Goal: Task Accomplishment & Management: Complete application form

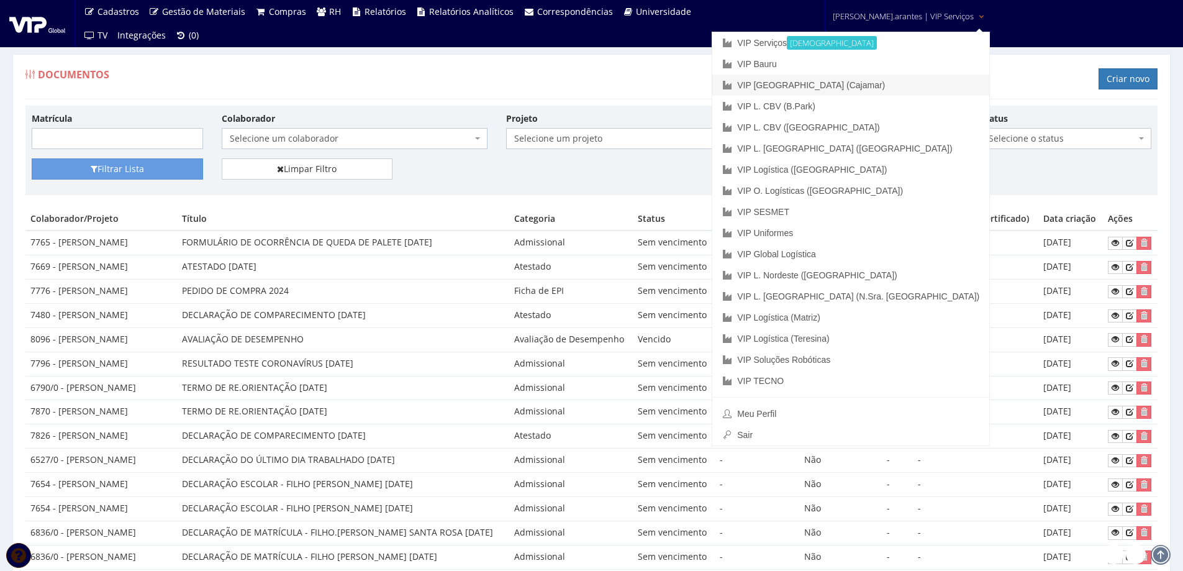
click at [848, 82] on link "VIP [GEOGRAPHIC_DATA] (Cajamar)" at bounding box center [850, 85] width 277 height 21
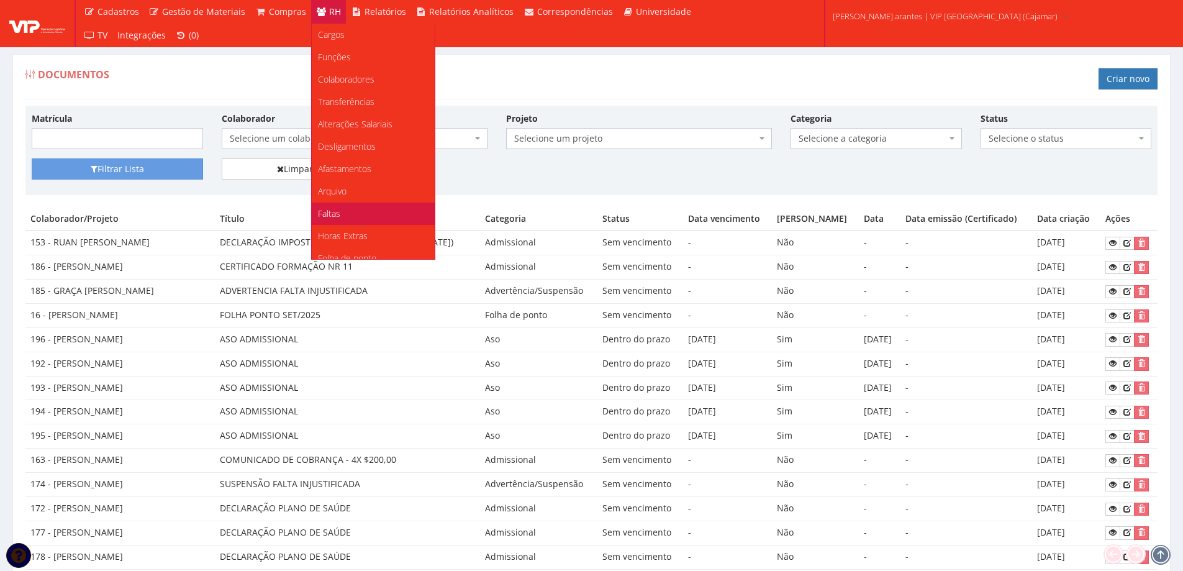
click at [318, 215] on span "Faltas" at bounding box center [329, 213] width 22 height 12
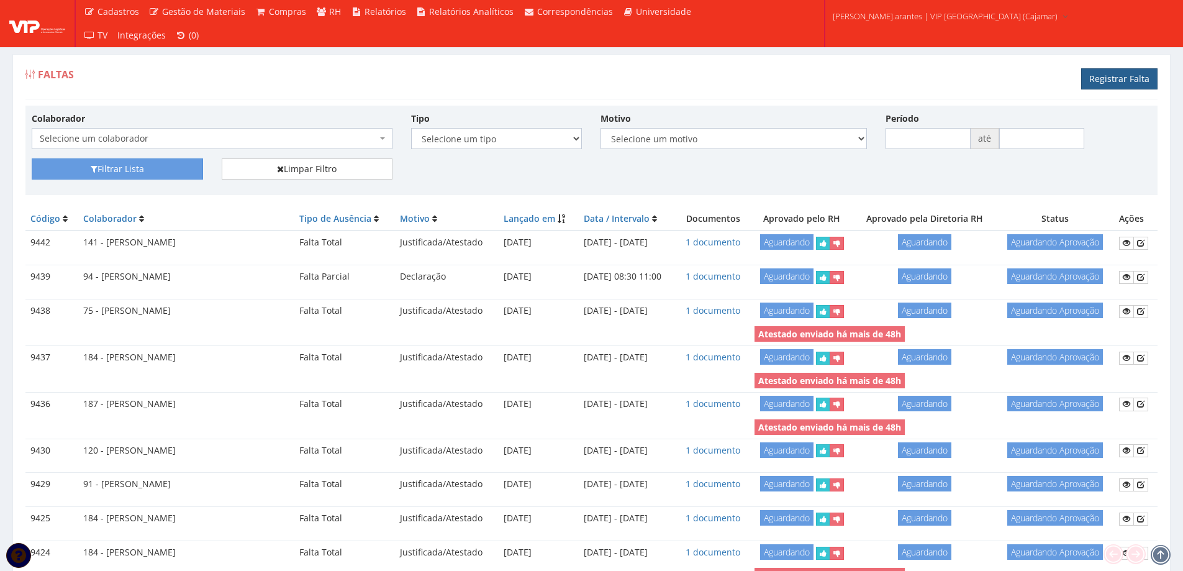
click at [1108, 81] on link "Registrar Falta" at bounding box center [1119, 78] width 76 height 21
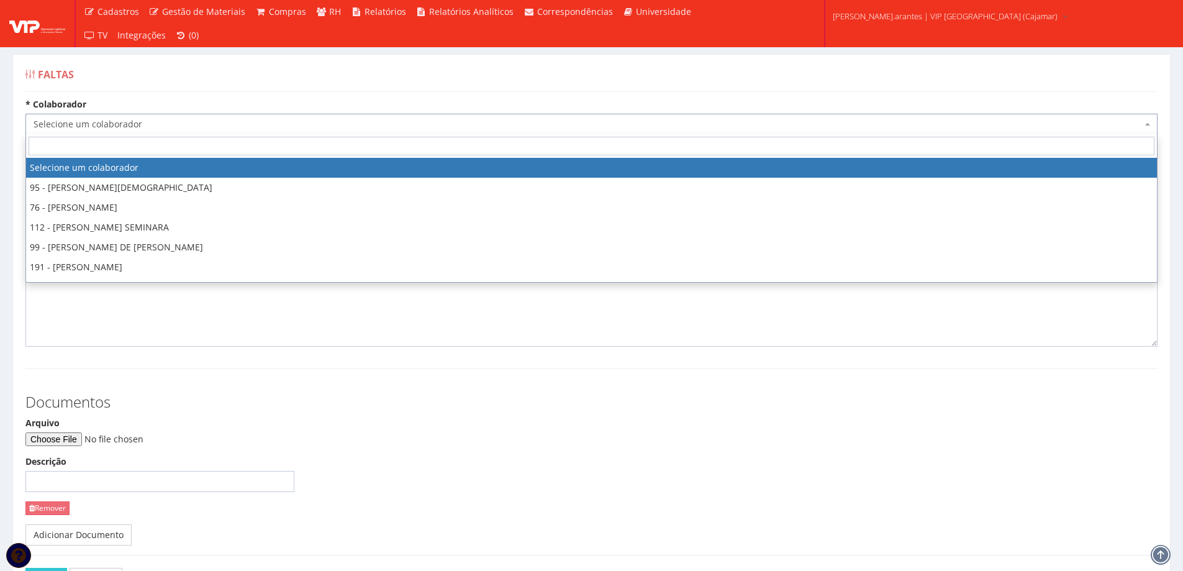
click at [178, 119] on span "Selecione um colaborador" at bounding box center [588, 124] width 1108 height 12
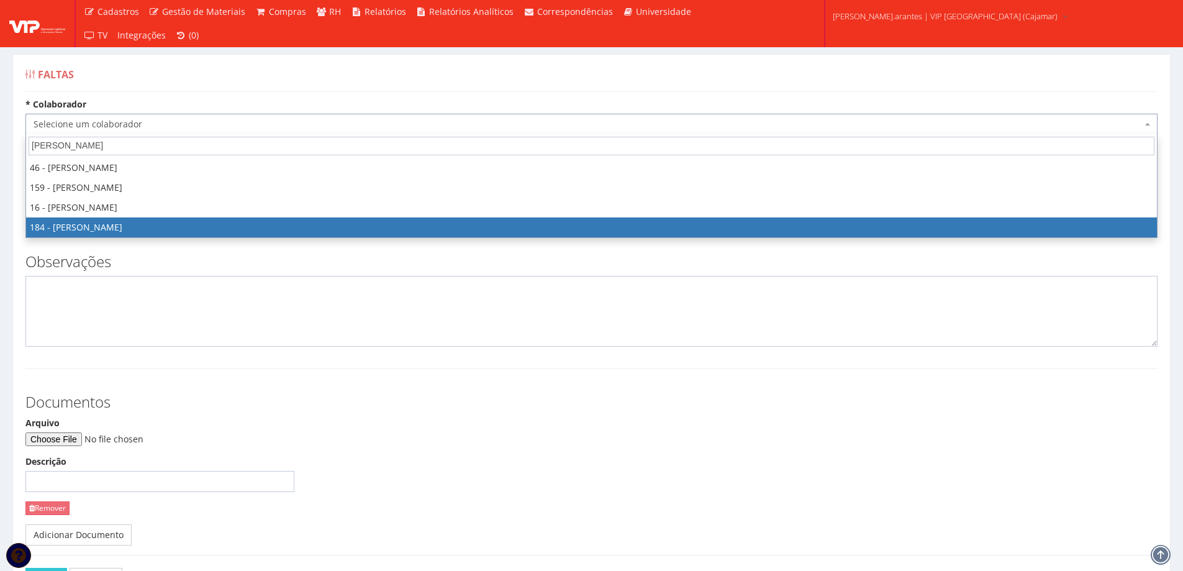
type input "FELIPE"
select select "4082"
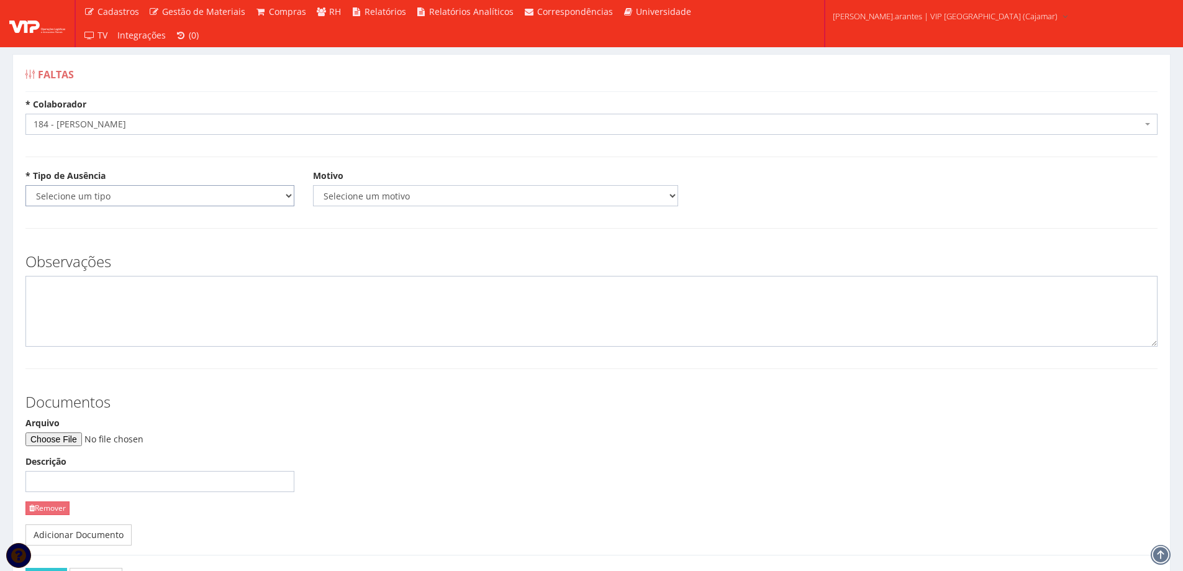
click at [132, 199] on select "Selecione um tipo Falta Total Falta Parcial Afastamento Férias" at bounding box center [159, 195] width 269 height 21
select select "total"
click at [25, 185] on select "Selecione um tipo Falta Total Falta Parcial Afastamento Férias" at bounding box center [159, 195] width 269 height 21
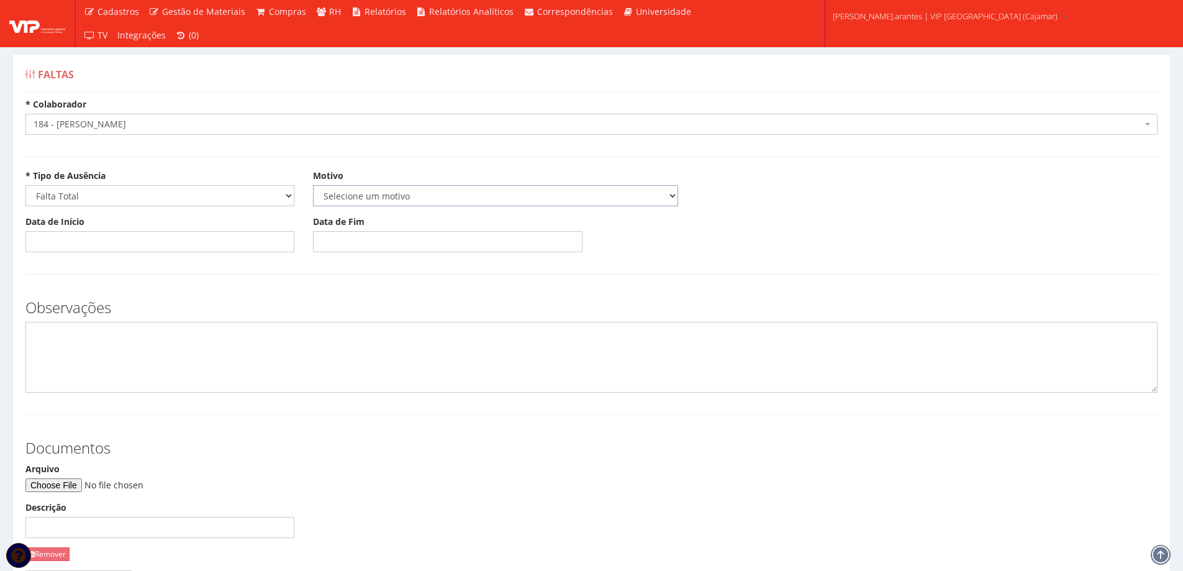
click at [343, 196] on select "Selecione um motivo Acidente Atestado Atraso Declaração Determinação Judicial D…" at bounding box center [495, 195] width 365 height 21
select select "atestado"
click at [313, 185] on select "Selecione um motivo Acidente Atestado Atraso Declaração Determinação Judicial D…" at bounding box center [495, 195] width 365 height 21
click at [94, 243] on input "Data de Início" at bounding box center [159, 241] width 269 height 21
type input "[DATE]"
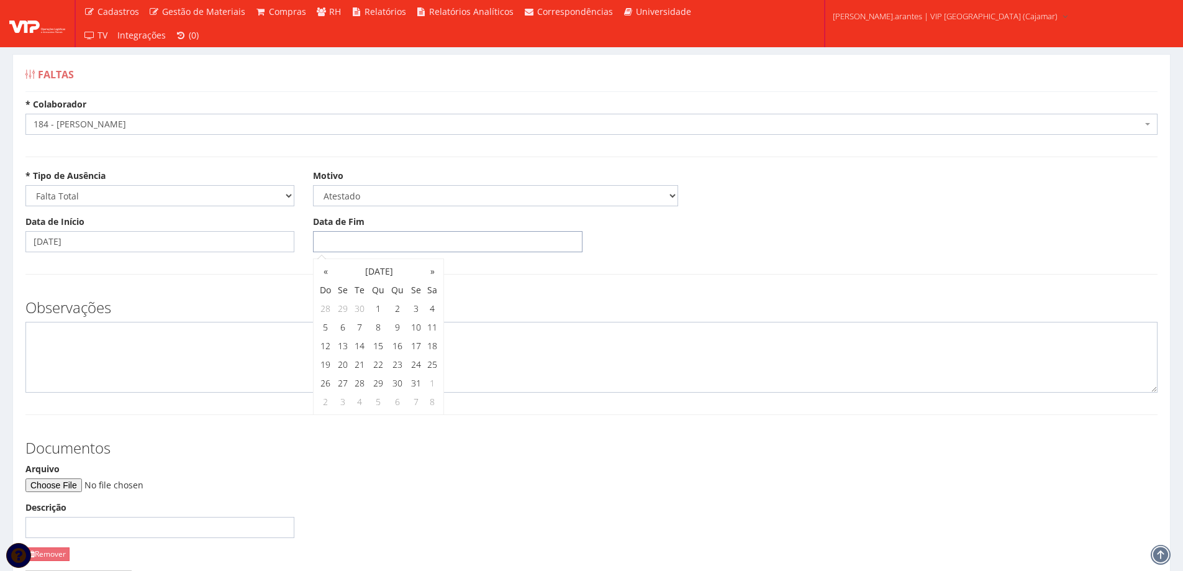
click at [315, 245] on input "Data de Fim" at bounding box center [447, 241] width 269 height 21
type input "09/10/2025"
click at [496, 294] on div "Observações" at bounding box center [591, 340] width 1151 height 106
click at [82, 482] on input "Arquivo" at bounding box center [109, 485] width 169 height 14
type input "C:\fakepath\consulta-documento 3.pdf"
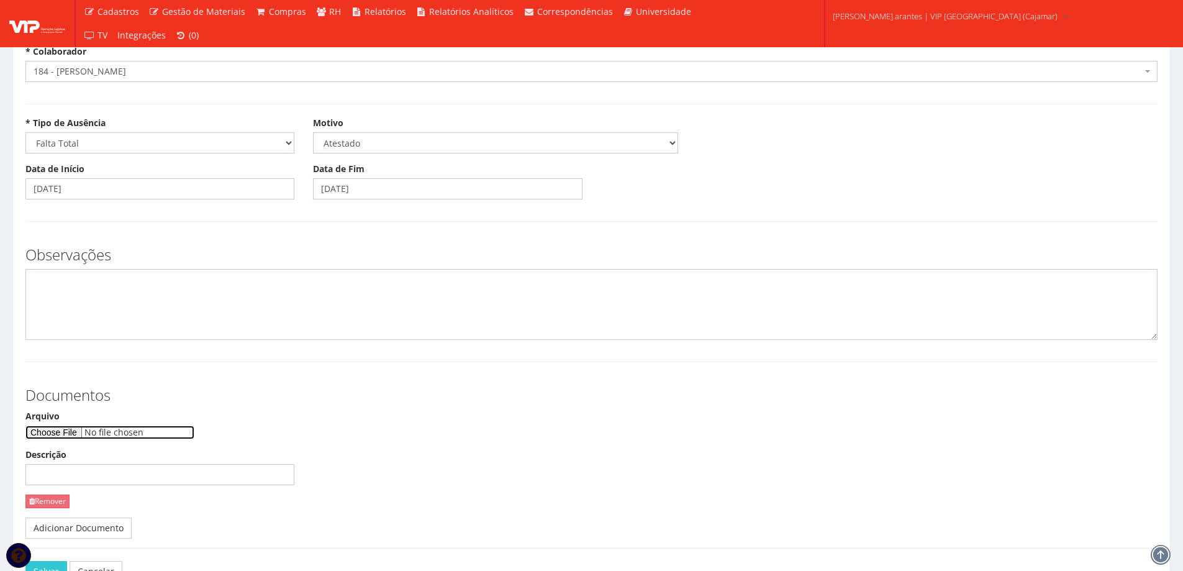
scroll to position [138, 0]
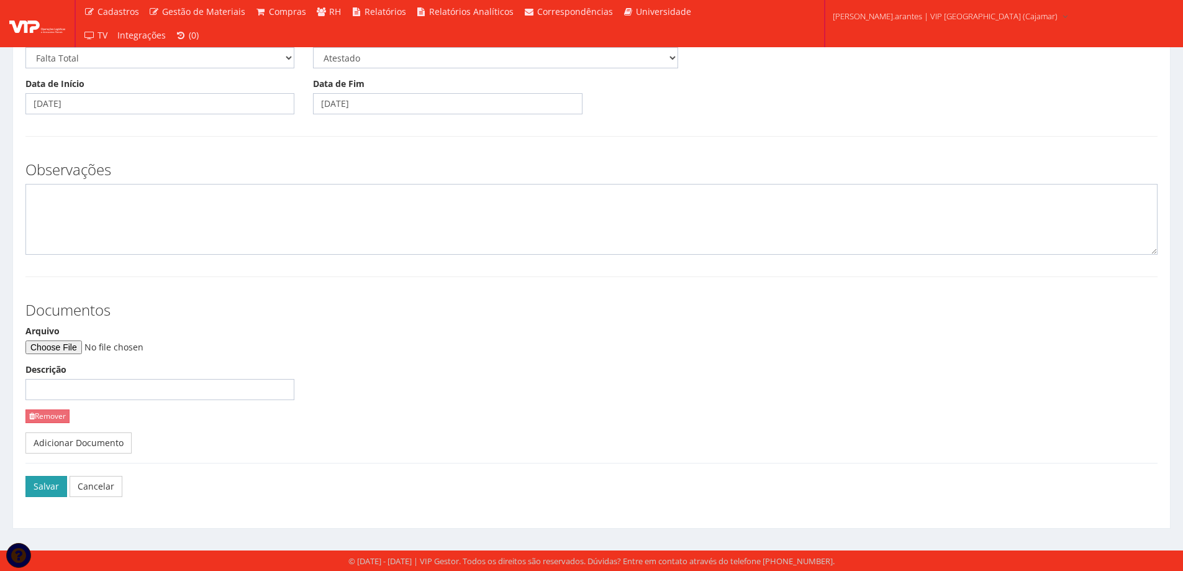
click at [48, 482] on button "Salvar" at bounding box center [46, 486] width 42 height 21
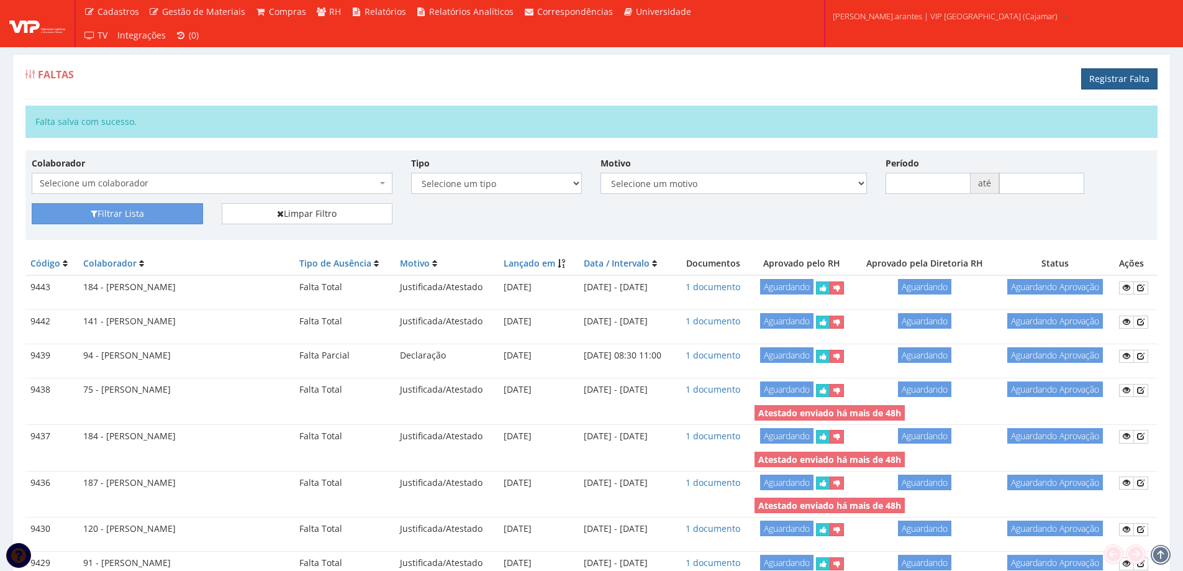
click at [1109, 74] on link "Registrar Falta" at bounding box center [1119, 78] width 76 height 21
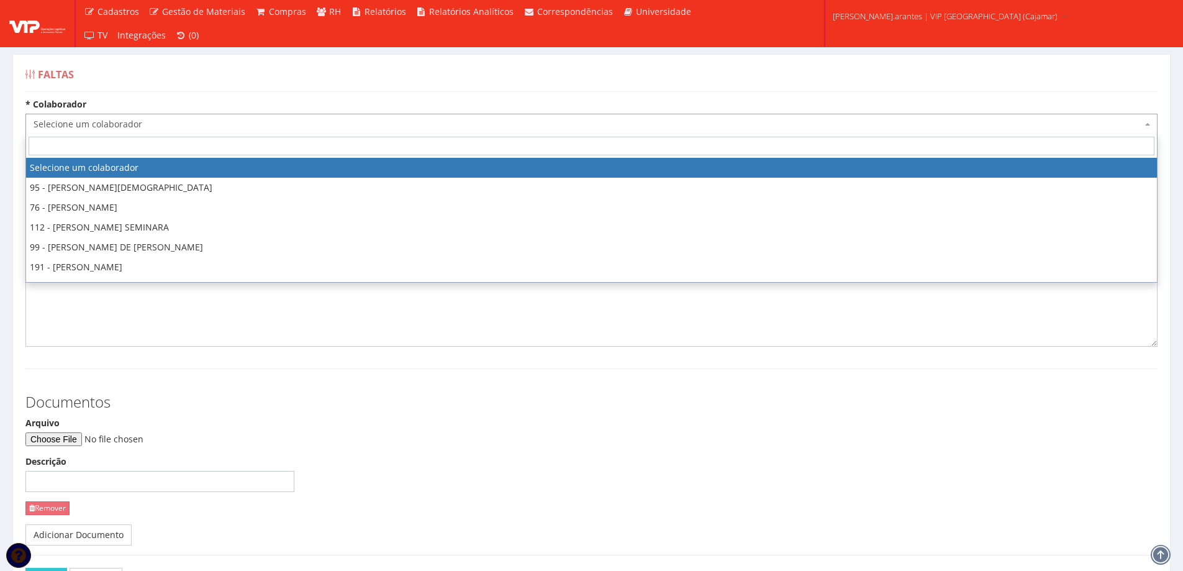
click at [107, 123] on span "Selecione um colaborador" at bounding box center [588, 124] width 1108 height 12
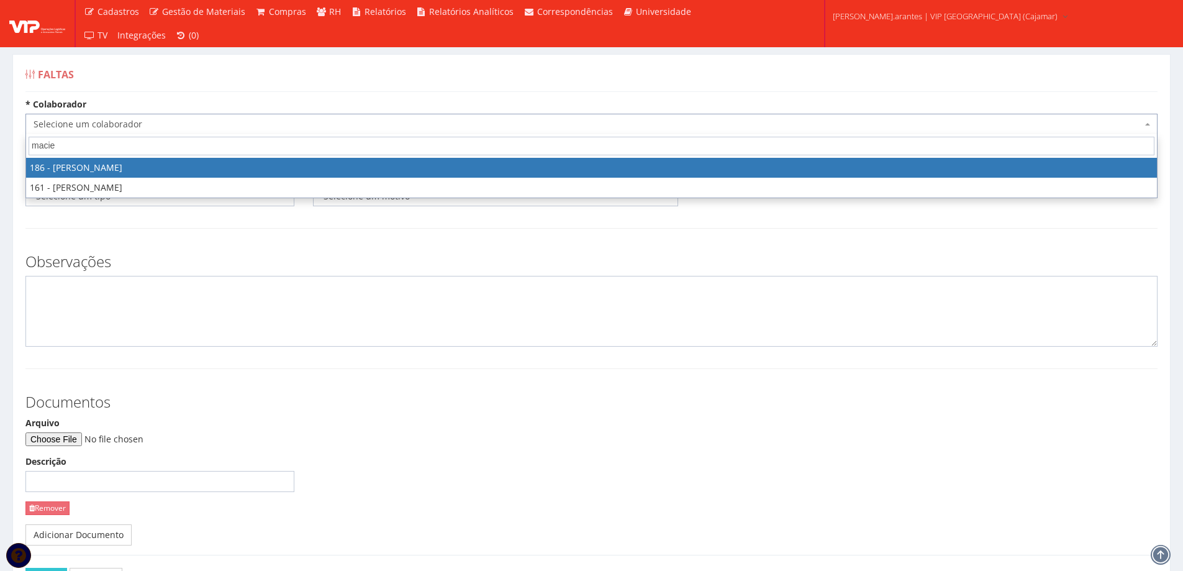
type input "maciel"
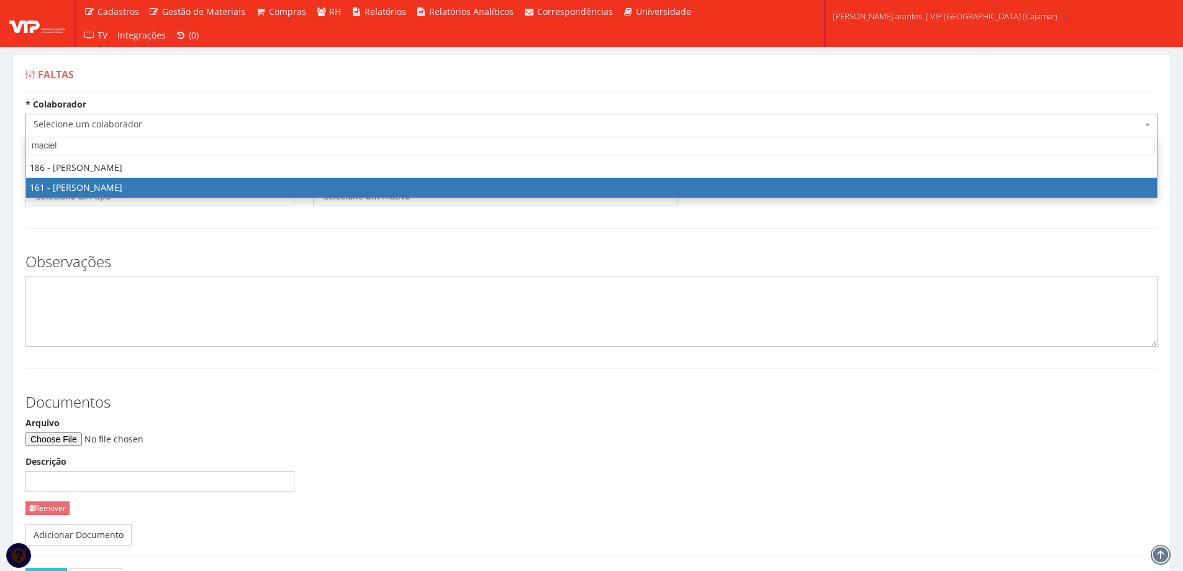
select select "4033"
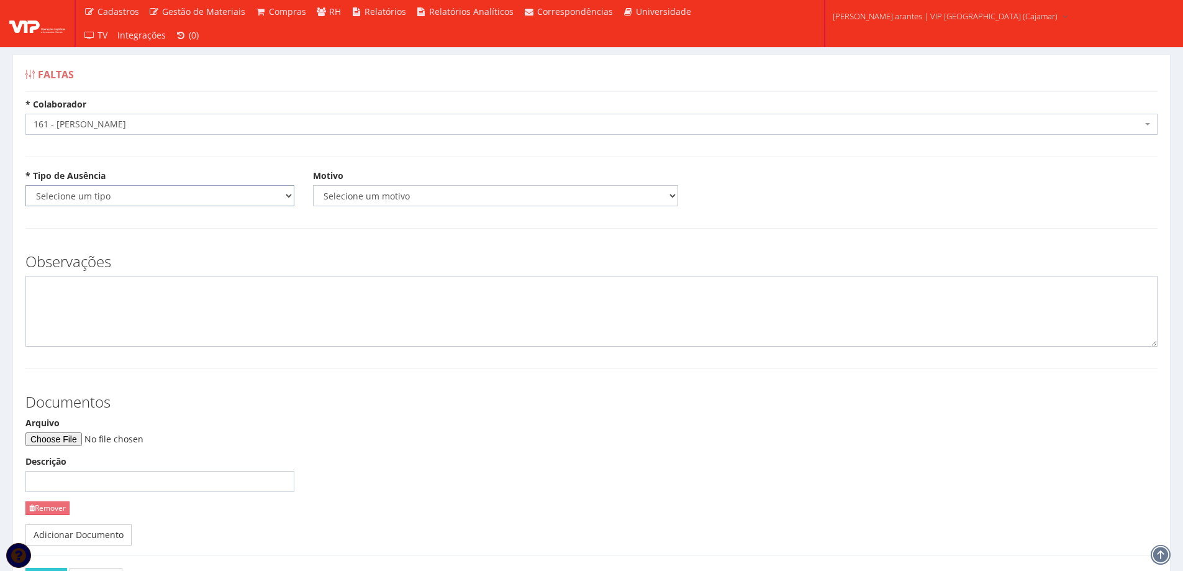
click at [106, 197] on select "Selecione um tipo Falta Total Falta Parcial Afastamento Férias" at bounding box center [159, 195] width 269 height 21
select select "total"
click at [25, 185] on select "Selecione um tipo Falta Total Falta Parcial Afastamento Férias" at bounding box center [159, 195] width 269 height 21
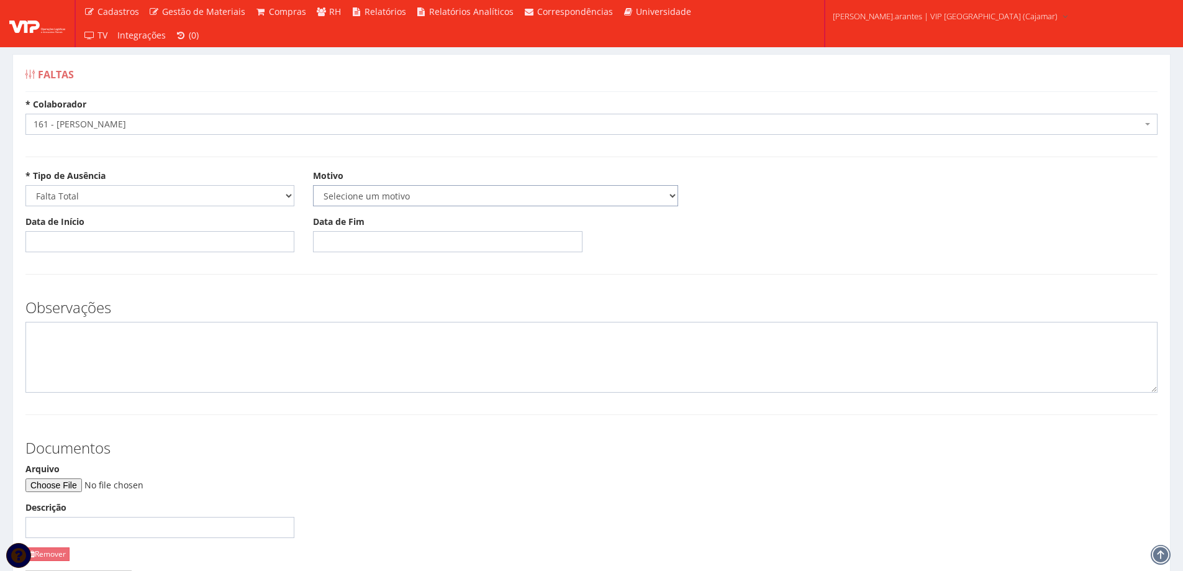
drag, startPoint x: 355, startPoint y: 196, endPoint x: 359, endPoint y: 204, distance: 8.9
click at [356, 196] on select "Selecione um motivo Acidente Atestado Atraso Declaração Determinação Judicial D…" at bounding box center [495, 195] width 365 height 21
select select "atestado"
click at [313, 185] on select "Selecione um motivo Acidente Atestado Atraso Declaração Determinação Judicial D…" at bounding box center [495, 195] width 365 height 21
click at [110, 250] on input "Data de Início" at bounding box center [159, 241] width 269 height 21
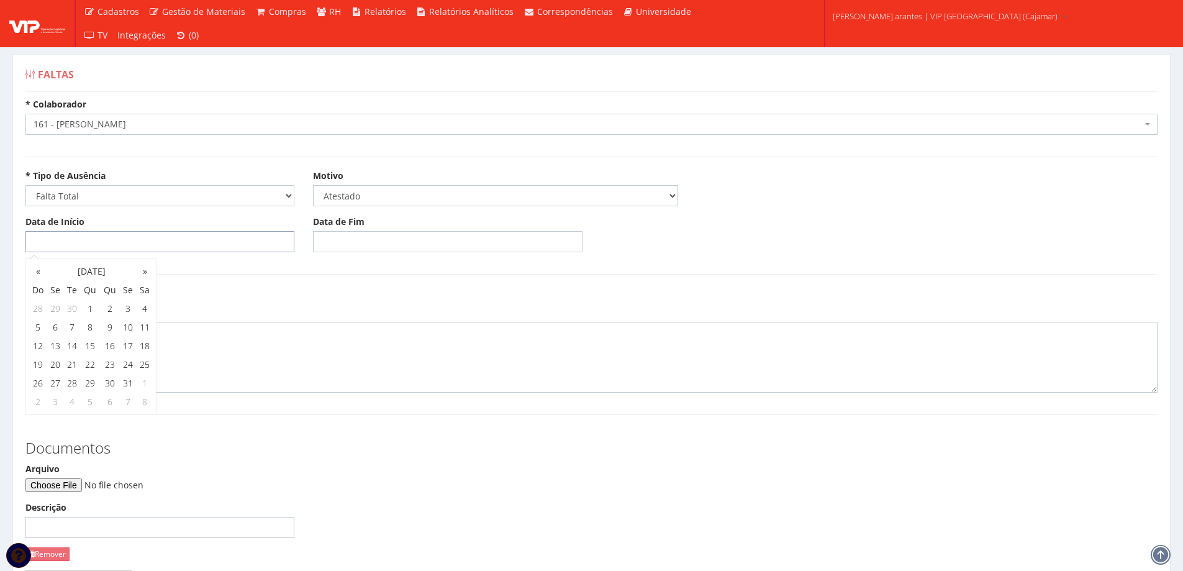
click at [74, 233] on input "Data de Início" at bounding box center [159, 241] width 269 height 21
type input "[DATE]"
click at [327, 241] on input "Data de Fim" at bounding box center [447, 241] width 269 height 21
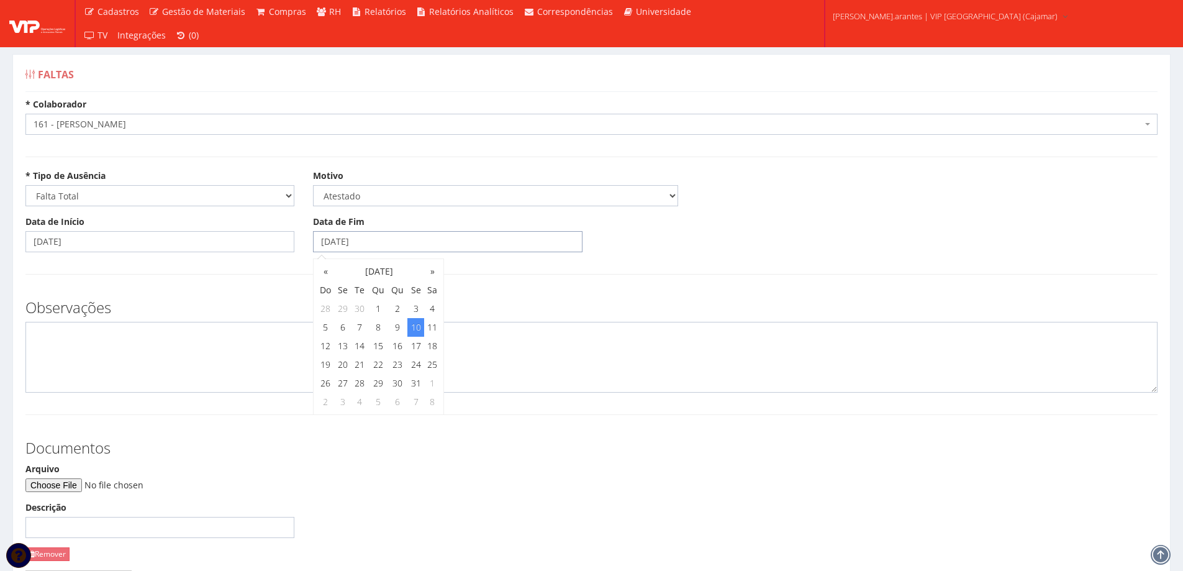
type input "10/10/2025"
click at [230, 299] on h3 "Observações" at bounding box center [591, 307] width 1132 height 16
click at [79, 479] on input "Arquivo" at bounding box center [109, 485] width 169 height 14
type input "C:\fakepath\image (4) (1).png"
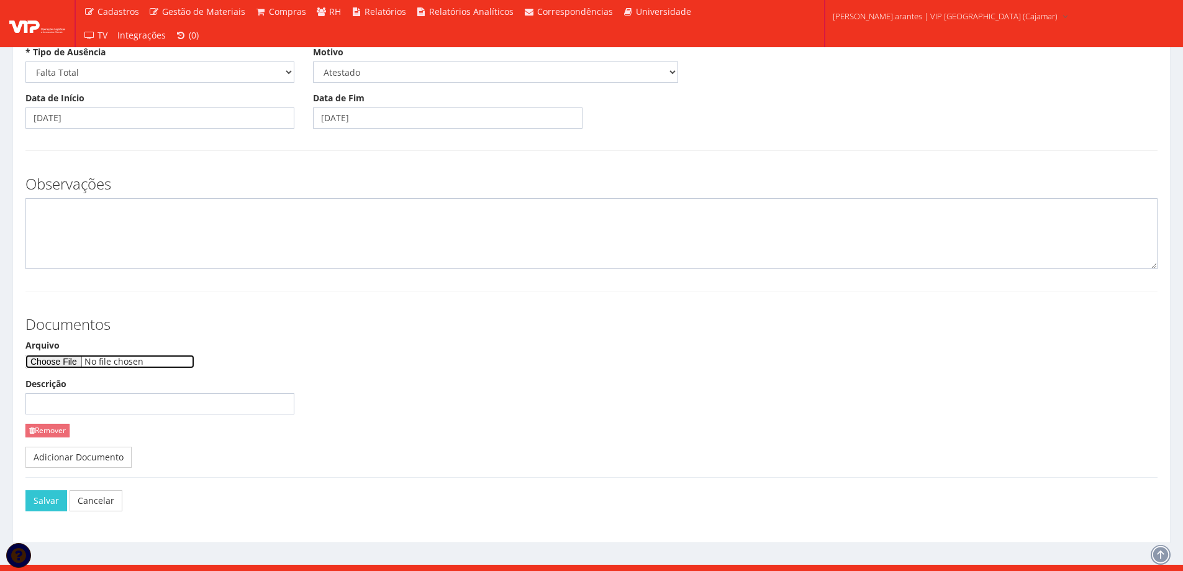
scroll to position [138, 0]
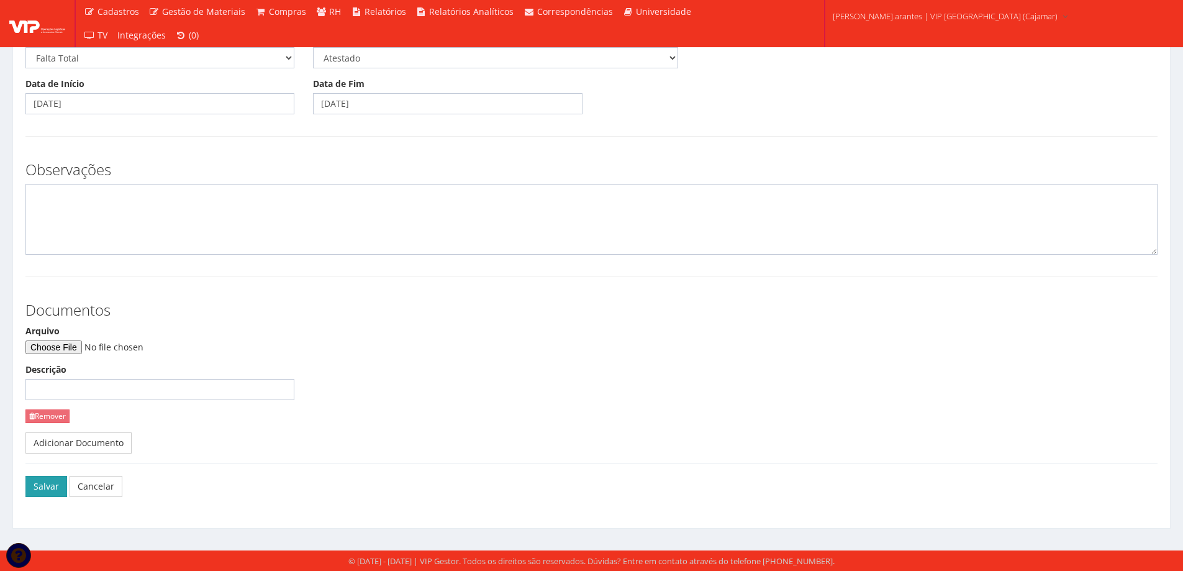
click at [47, 485] on button "Salvar" at bounding box center [46, 486] width 42 height 21
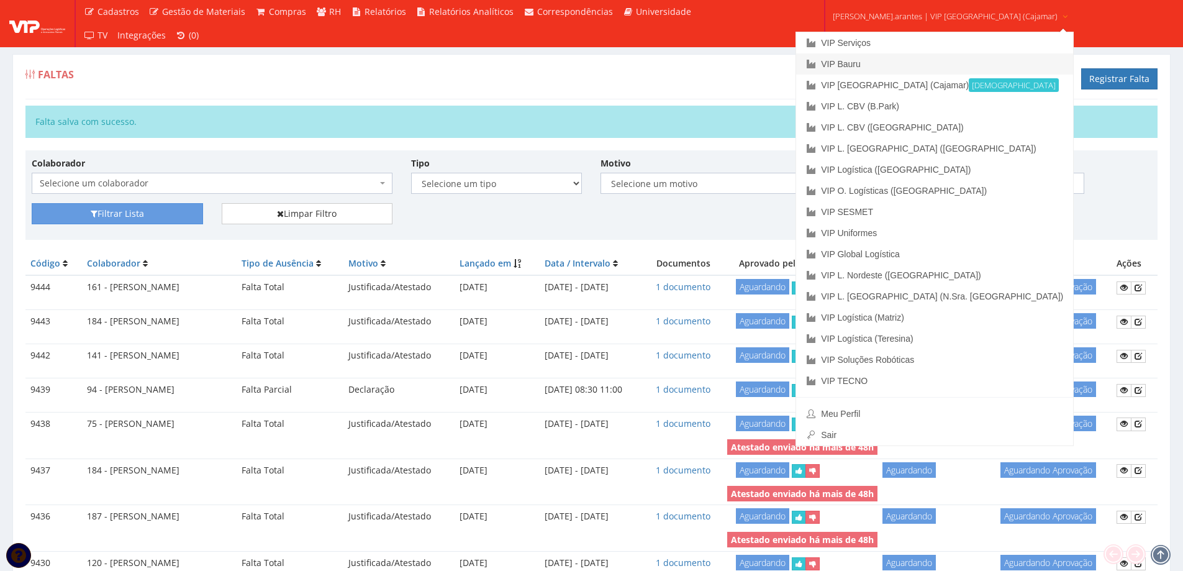
click at [841, 61] on link "VIP Bauru" at bounding box center [934, 63] width 277 height 21
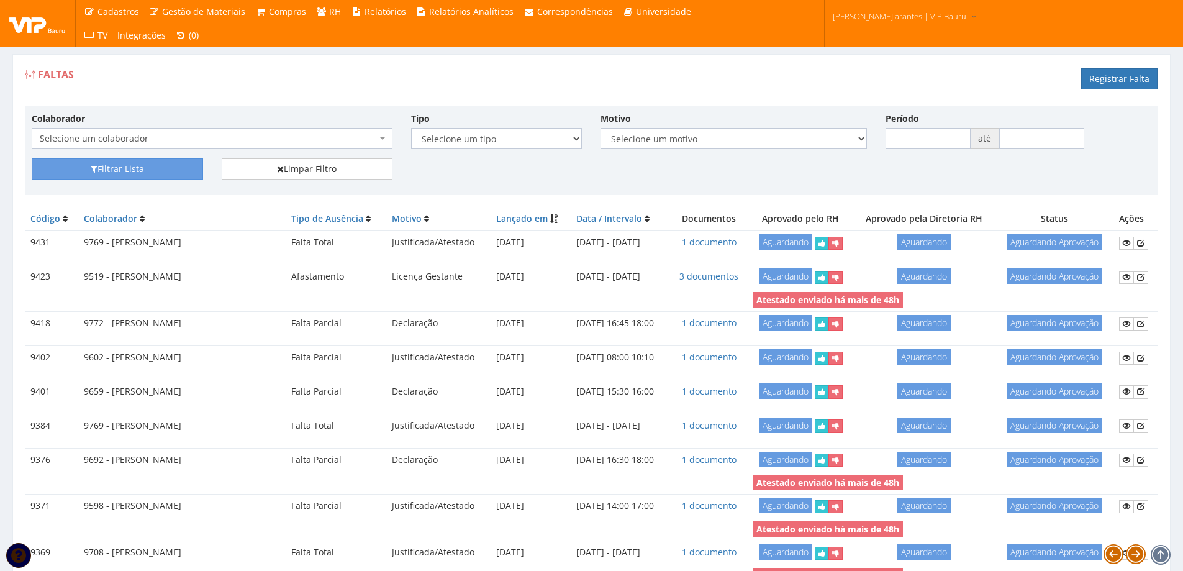
click at [157, 139] on span "Selecione um colaborador" at bounding box center [208, 138] width 337 height 12
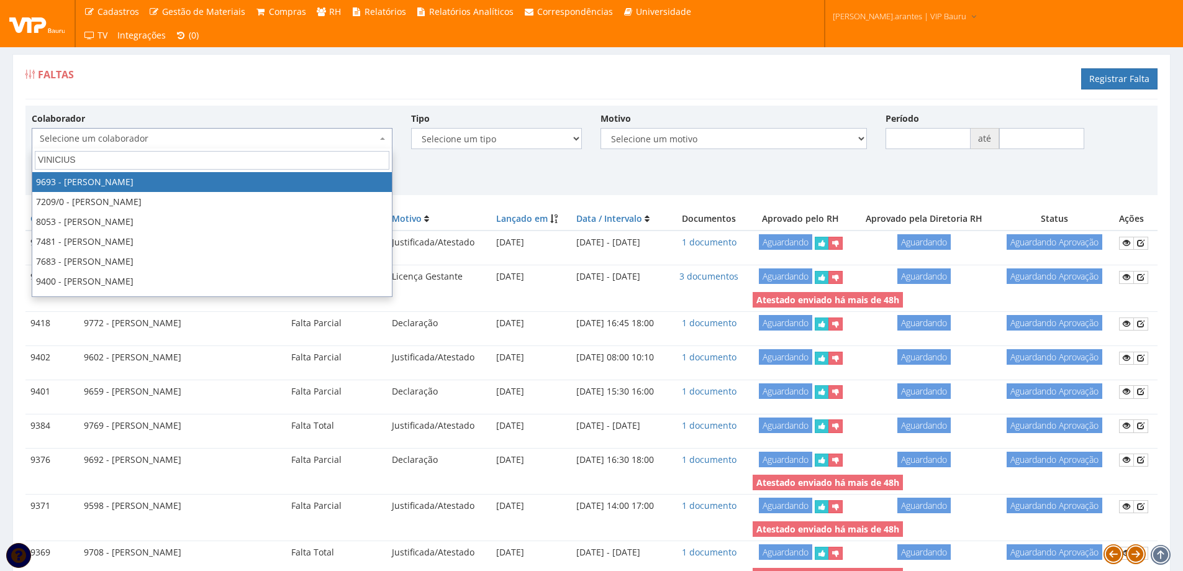
click at [86, 156] on input "VINICIUS" at bounding box center [212, 160] width 355 height 19
type input "V"
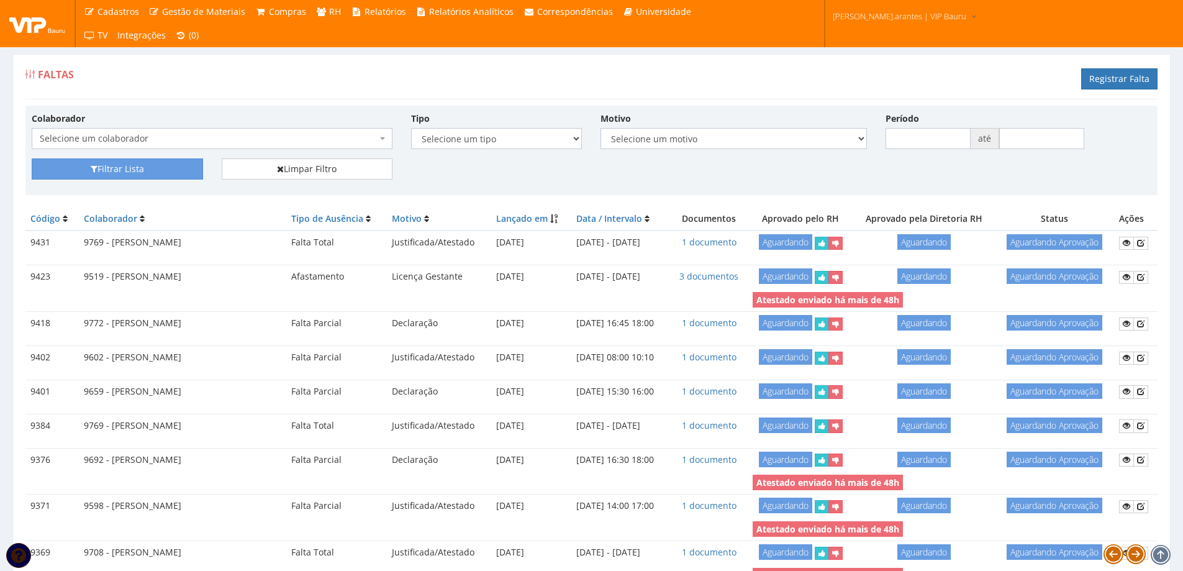
click at [624, 85] on div "Faltas Registrar Falta" at bounding box center [591, 80] width 1132 height 37
click at [128, 169] on button "Filtrar Lista" at bounding box center [117, 168] width 171 height 21
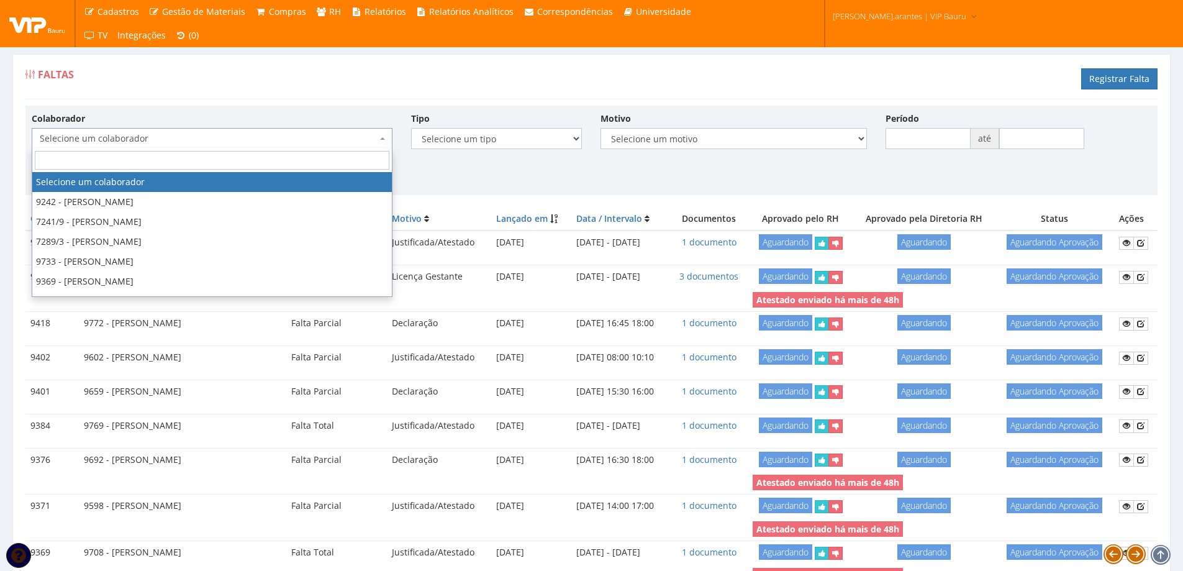
click at [115, 136] on span "Selecione um colaborador" at bounding box center [208, 138] width 337 height 12
click at [199, 156] on input "search" at bounding box center [212, 160] width 355 height 19
type input "9737"
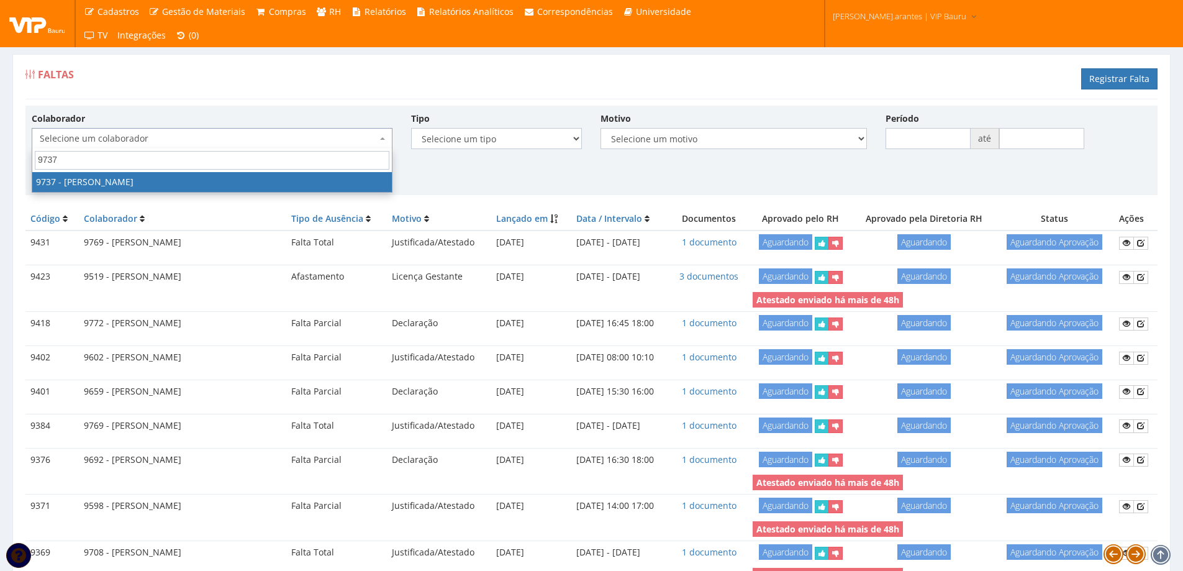
select select "4014"
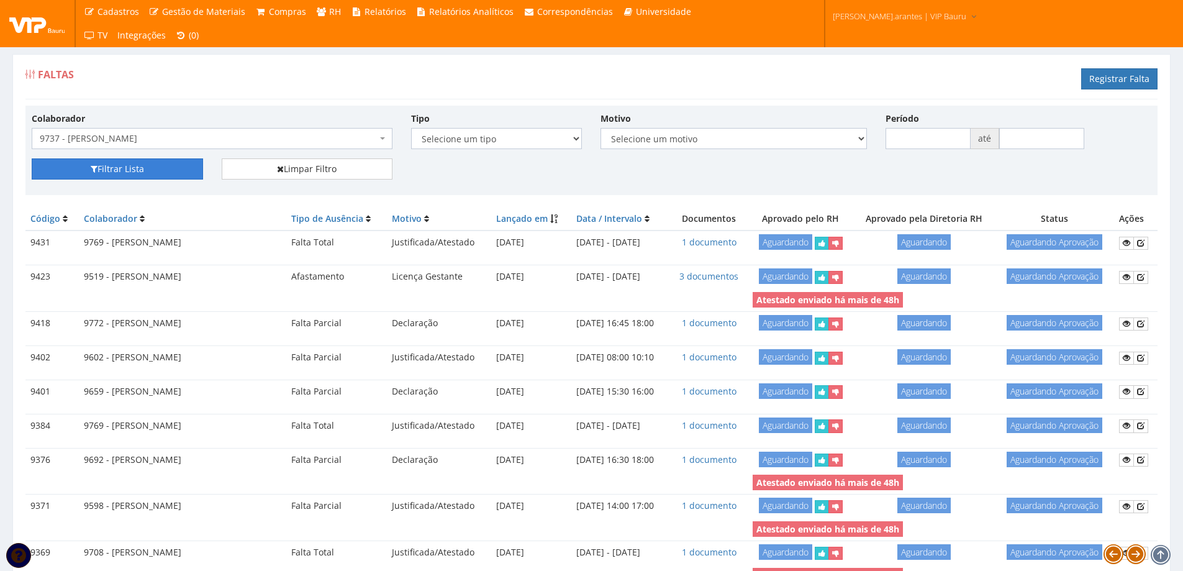
click at [138, 176] on button "Filtrar Lista" at bounding box center [117, 168] width 171 height 21
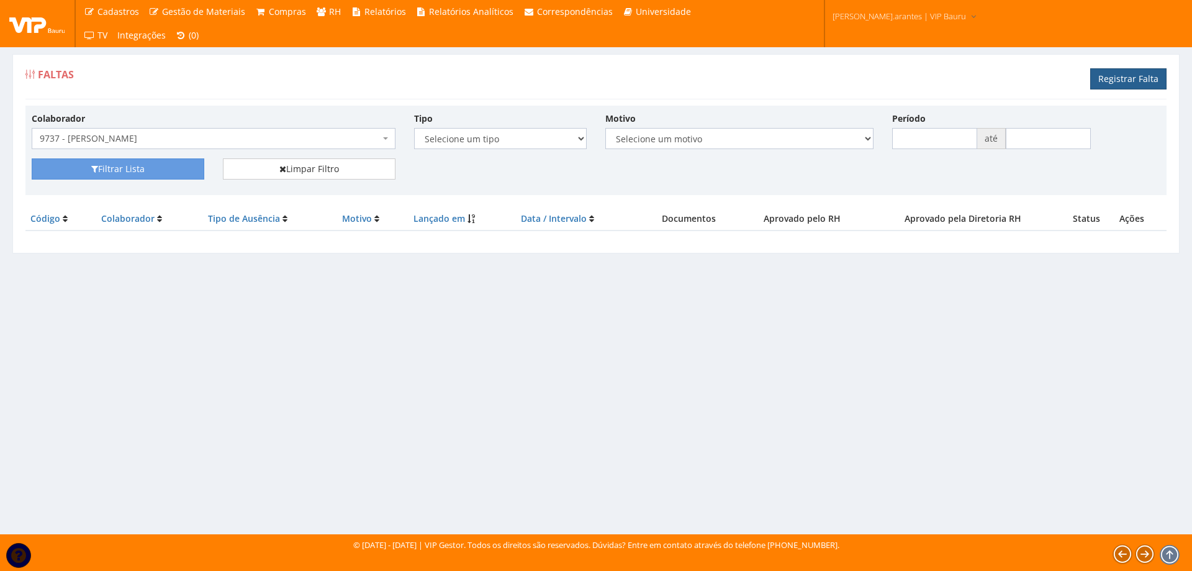
click at [1124, 83] on link "Registrar Falta" at bounding box center [1128, 78] width 76 height 21
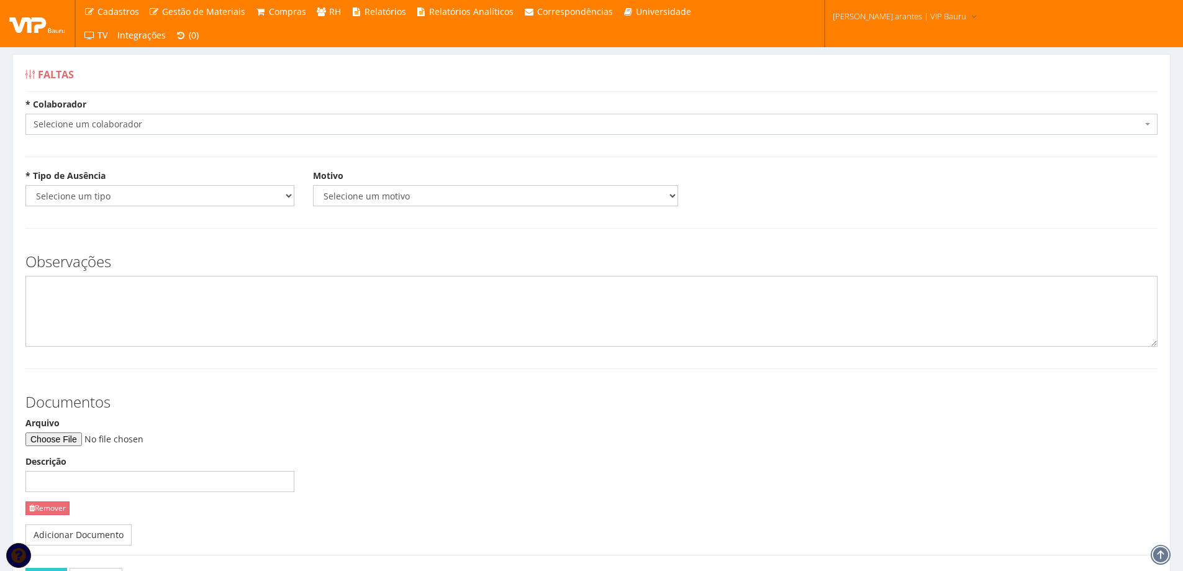
drag, startPoint x: 109, startPoint y: 126, endPoint x: 118, endPoint y: 107, distance: 21.1
click at [109, 122] on span "Selecione um colaborador" at bounding box center [588, 124] width 1108 height 12
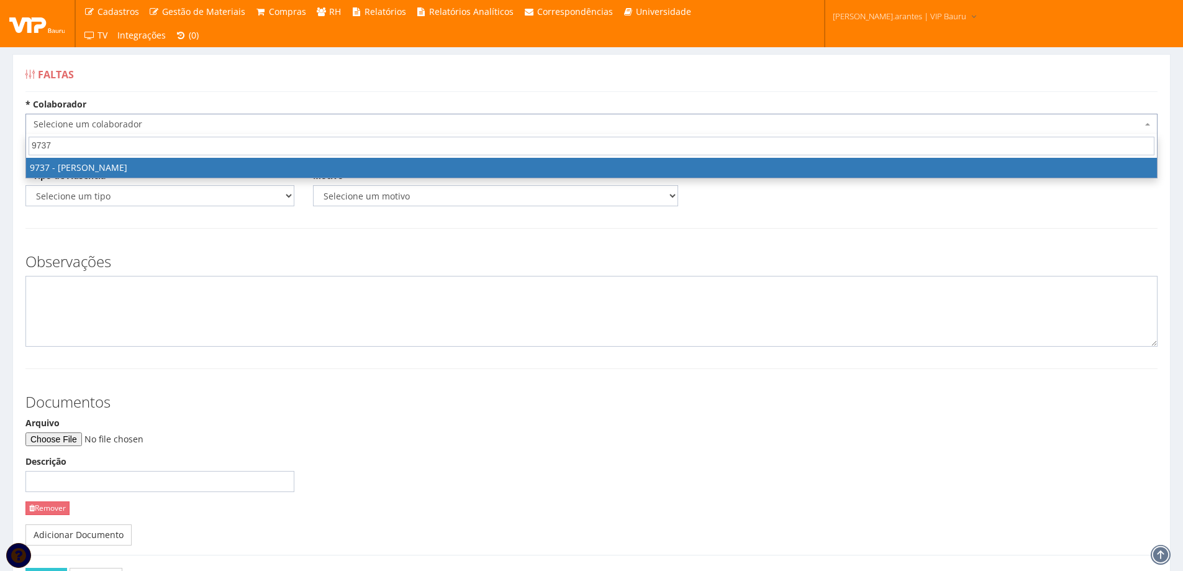
type input "9737"
select select "4014"
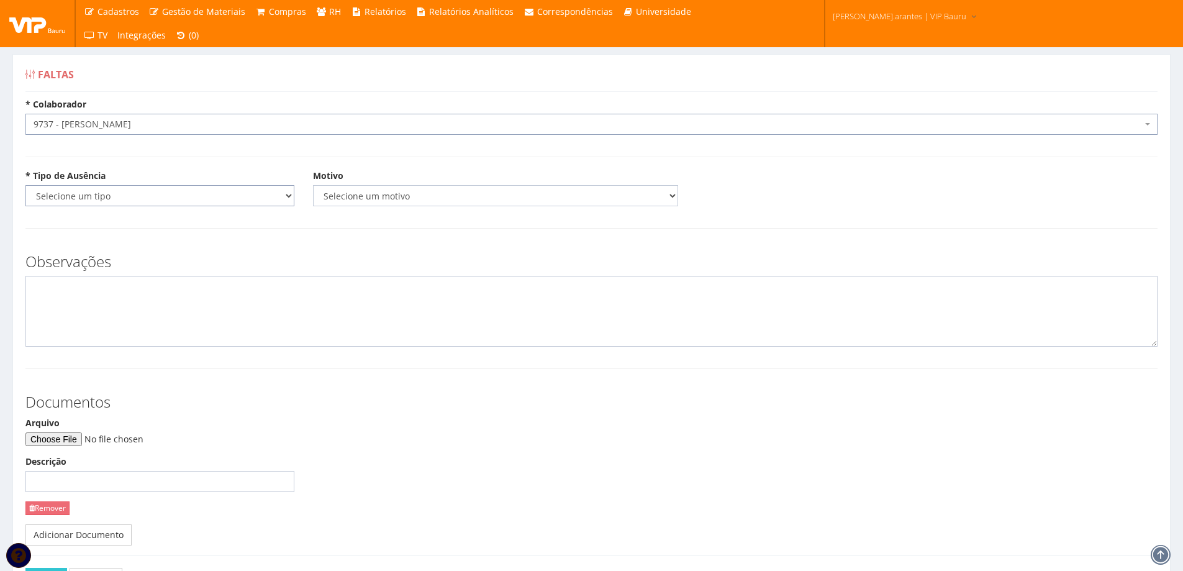
click at [146, 200] on select "Selecione um tipo Falta Total Falta Parcial Afastamento Férias" at bounding box center [159, 195] width 269 height 21
select select "total"
click at [25, 185] on select "Selecione um tipo Falta Total Falta Parcial Afastamento Férias" at bounding box center [159, 195] width 269 height 21
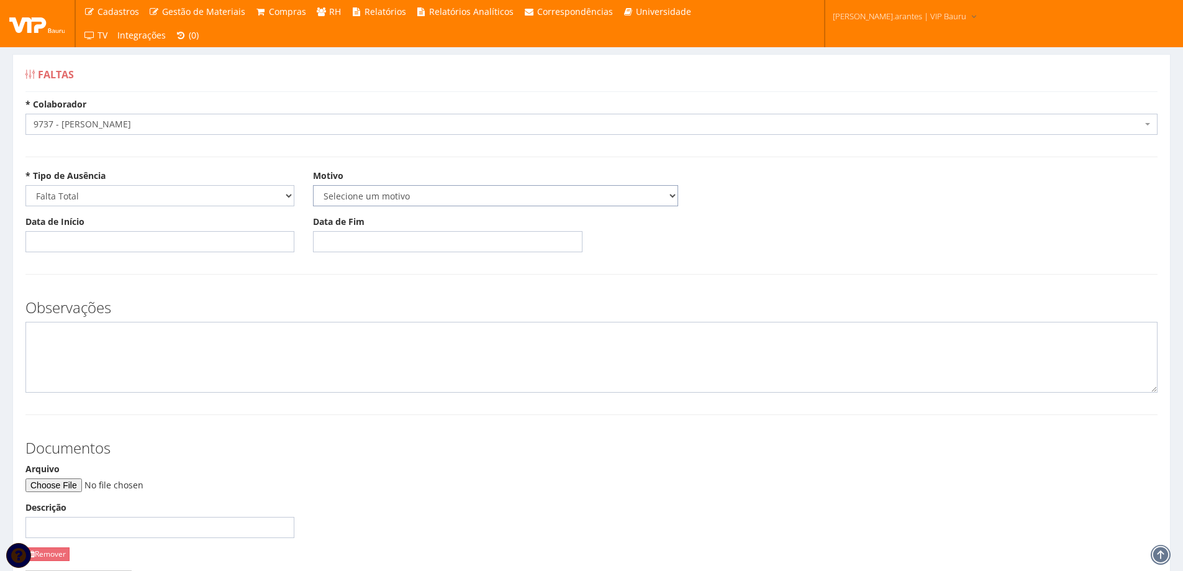
drag, startPoint x: 350, startPoint y: 194, endPoint x: 355, endPoint y: 202, distance: 9.2
click at [350, 194] on select "Selecione um motivo Acidente Atestado Atraso Declaração Determinação Judicial D…" at bounding box center [495, 195] width 365 height 21
select select "atestado"
click at [313, 185] on select "Selecione um motivo Acidente Atestado Atraso Declaração Determinação Judicial D…" at bounding box center [495, 195] width 365 height 21
click at [175, 242] on input "Data de Início" at bounding box center [159, 241] width 269 height 21
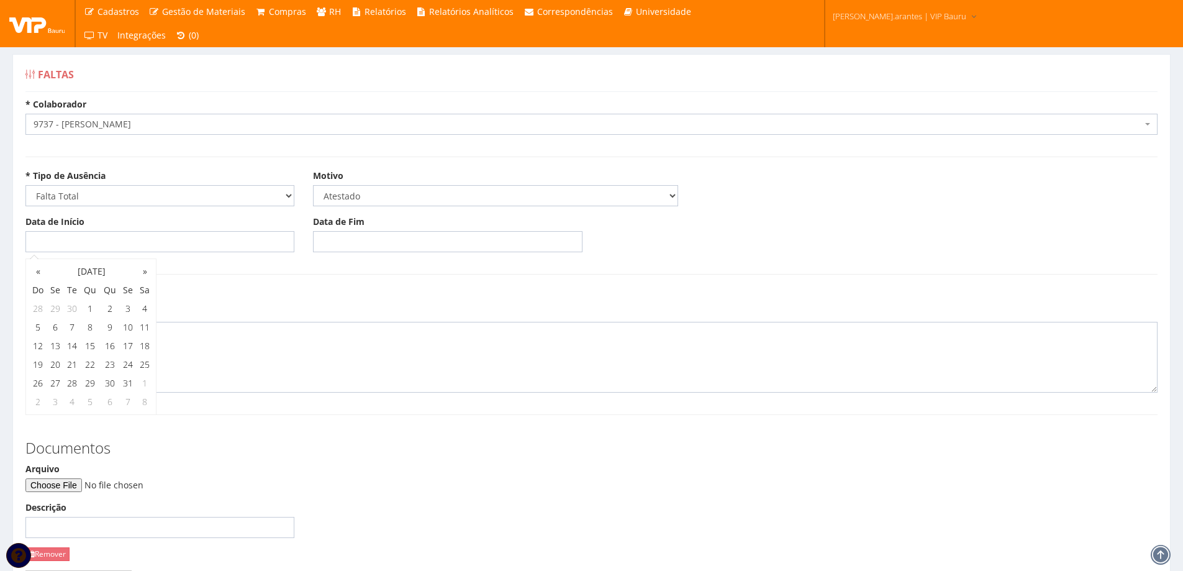
click at [16, 243] on div "Data de Início" at bounding box center [160, 233] width 288 height 37
click at [27, 244] on input "Data de Início" at bounding box center [159, 241] width 269 height 21
type input "[DATE]"
click at [326, 246] on input "Data de Fim" at bounding box center [447, 241] width 269 height 21
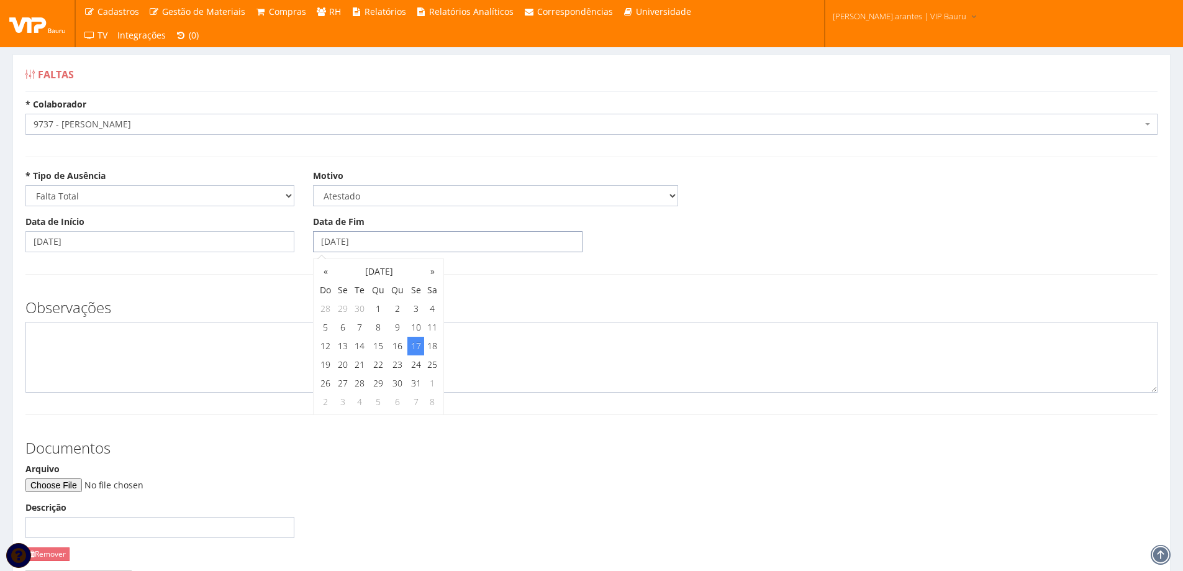
type input "[DATE]"
click at [212, 368] on textarea at bounding box center [591, 357] width 1132 height 71
click at [76, 483] on input "Arquivo" at bounding box center [109, 485] width 169 height 14
type input "C:\fakepath\PHOTO-2025-10-10-09-14-36.jpg"
drag, startPoint x: 328, startPoint y: 242, endPoint x: 255, endPoint y: 211, distance: 79.6
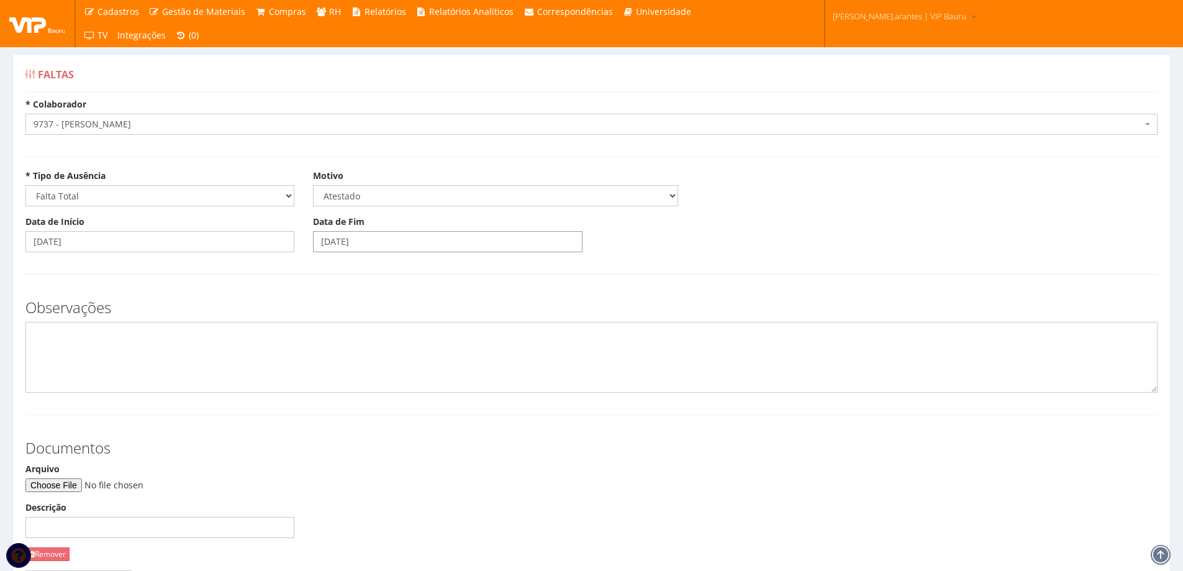
click at [256, 216] on div "Data de Início [DATE] Data de Fim [DATE]" at bounding box center [591, 238] width 1151 height 46
click at [363, 341] on td "14" at bounding box center [359, 346] width 17 height 19
type input "[DATE]"
click at [548, 294] on div "Observações" at bounding box center [591, 340] width 1151 height 106
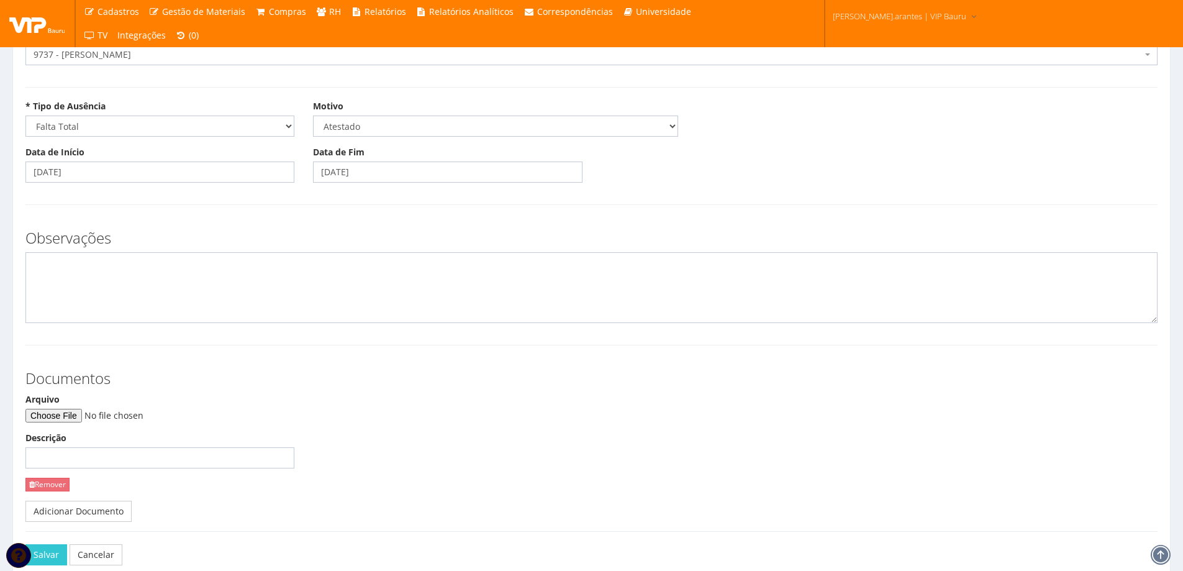
scroll to position [138, 0]
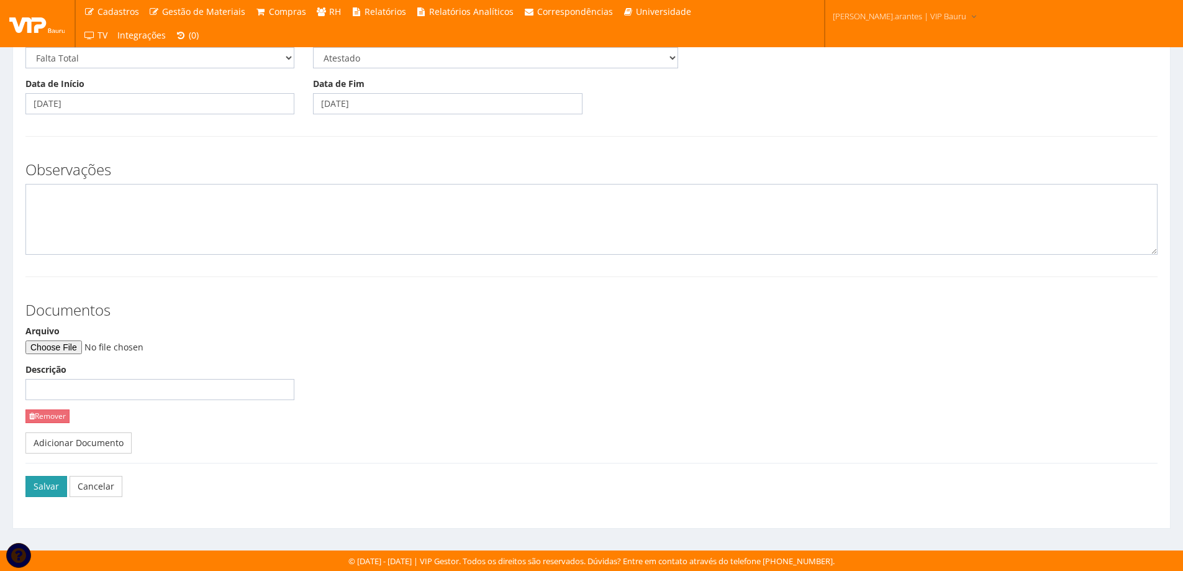
click at [46, 487] on button "Salvar" at bounding box center [46, 486] width 42 height 21
